Goal: Information Seeking & Learning: Find specific fact

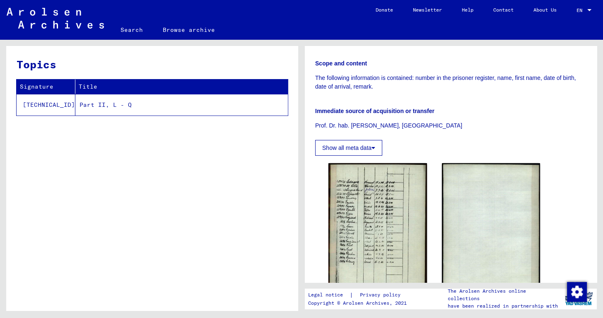
scroll to position [165, 0]
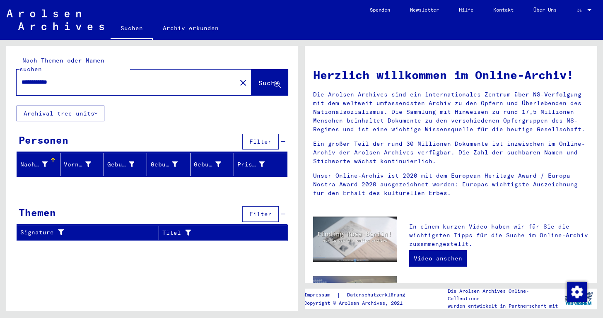
drag, startPoint x: 77, startPoint y: 73, endPoint x: 22, endPoint y: 73, distance: 54.7
click at [22, 78] on input "**********" at bounding box center [124, 82] width 205 height 9
type input "**********"
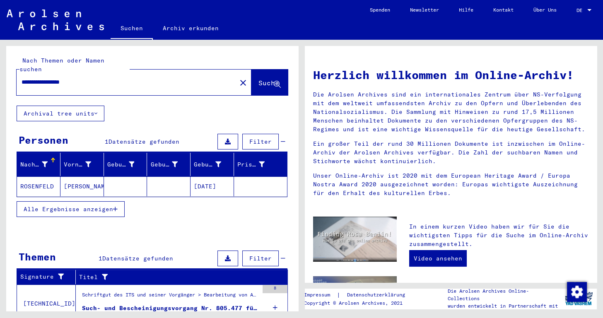
click at [208, 176] on mat-cell "05/25/1867" at bounding box center [212, 186] width 43 height 20
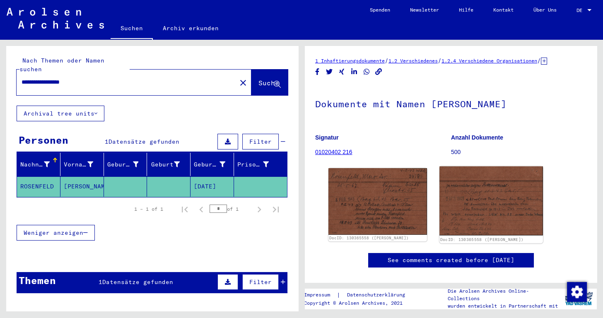
click at [476, 201] on img at bounding box center [490, 201] width 103 height 69
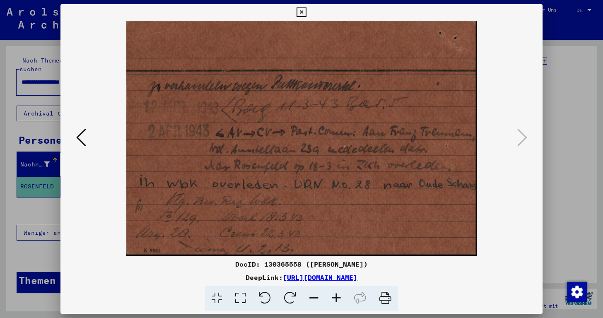
click at [304, 8] on icon at bounding box center [302, 12] width 10 height 10
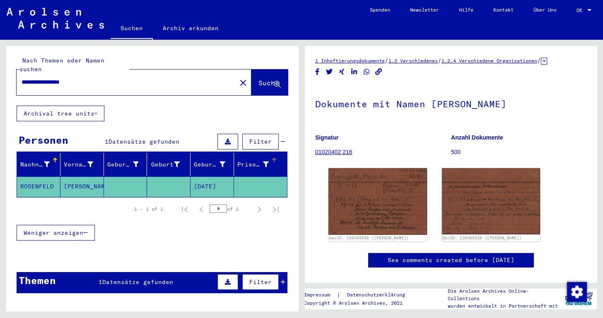
scroll to position [43, 0]
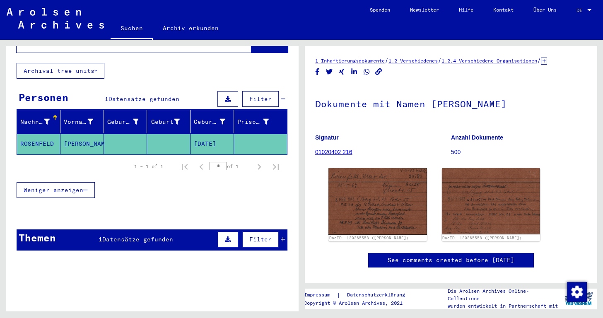
click at [281, 237] on icon at bounding box center [283, 240] width 5 height 6
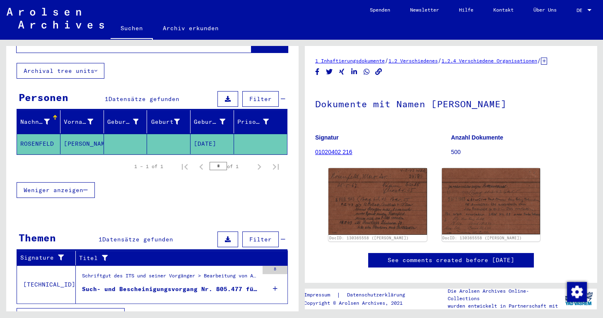
scroll to position [49, 0]
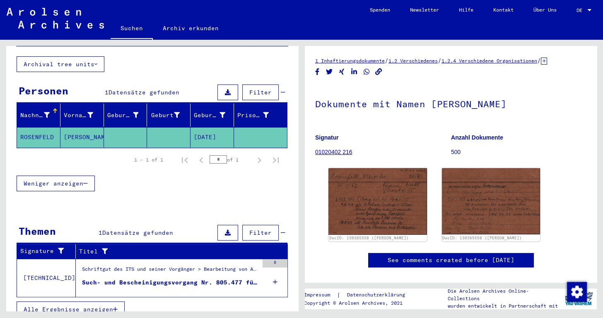
click at [547, 63] on icon at bounding box center [544, 61] width 6 height 7
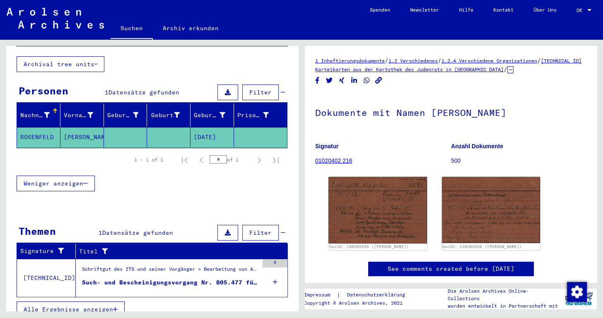
click at [483, 91] on div "1 Inhaftierungsdokumente / 1.2 Verschiedenes / 1.2.4 Verschiedene Organisatione…" at bounding box center [450, 174] width 271 height 237
